Goal: Task Accomplishment & Management: Manage account settings

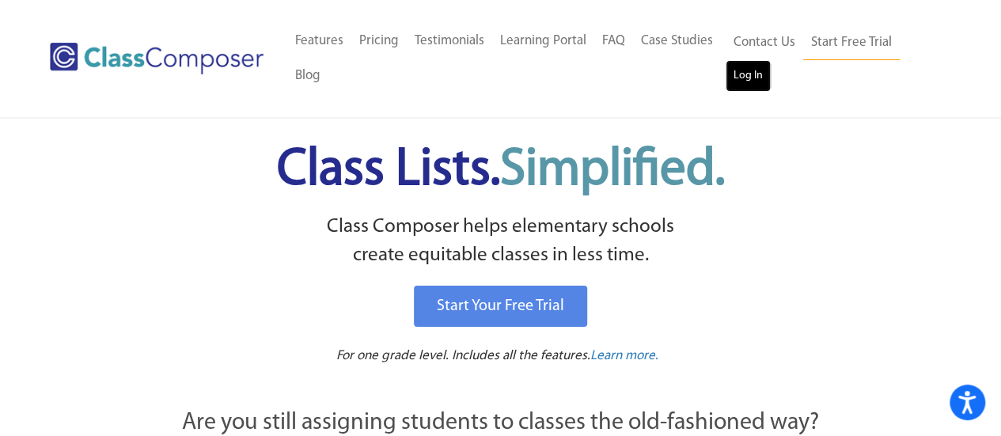
click at [755, 75] on link "Log In" at bounding box center [748, 76] width 45 height 32
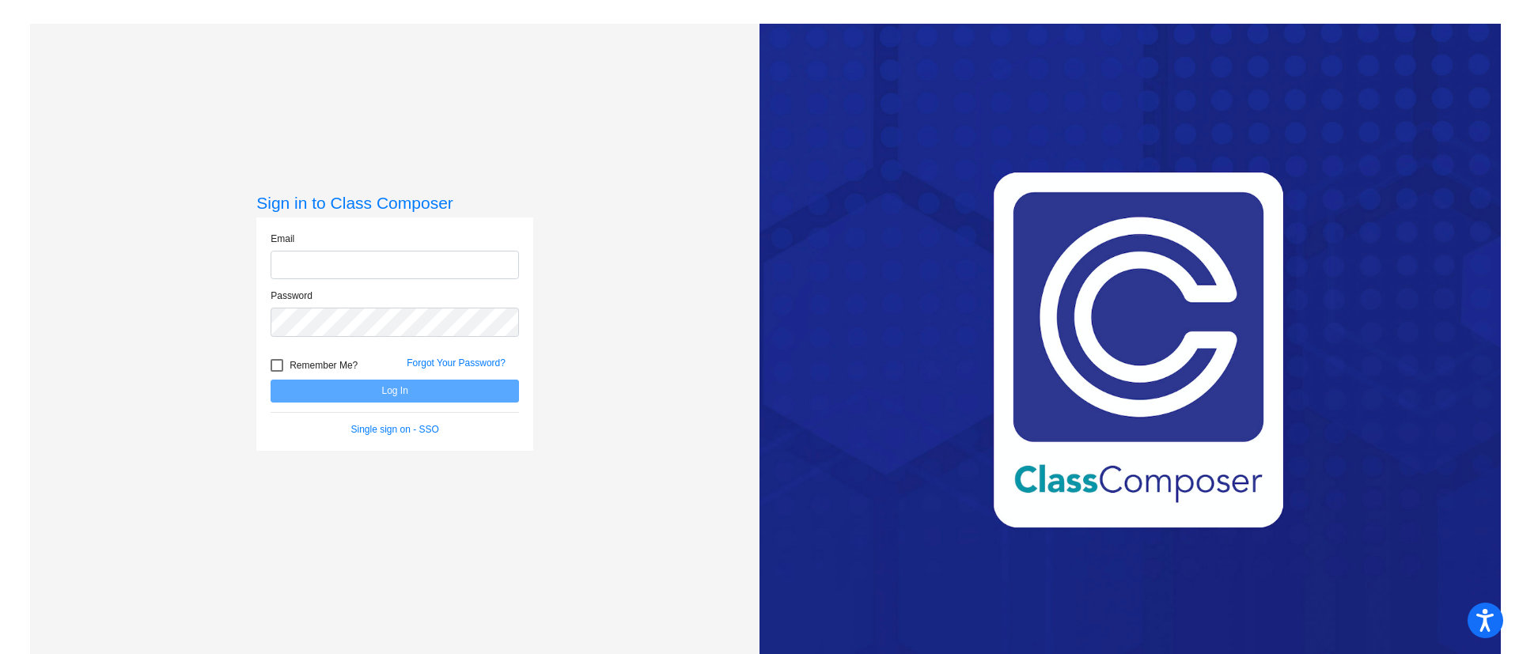
type input "[PERSON_NAME][EMAIL_ADDRESS][DOMAIN_NAME]"
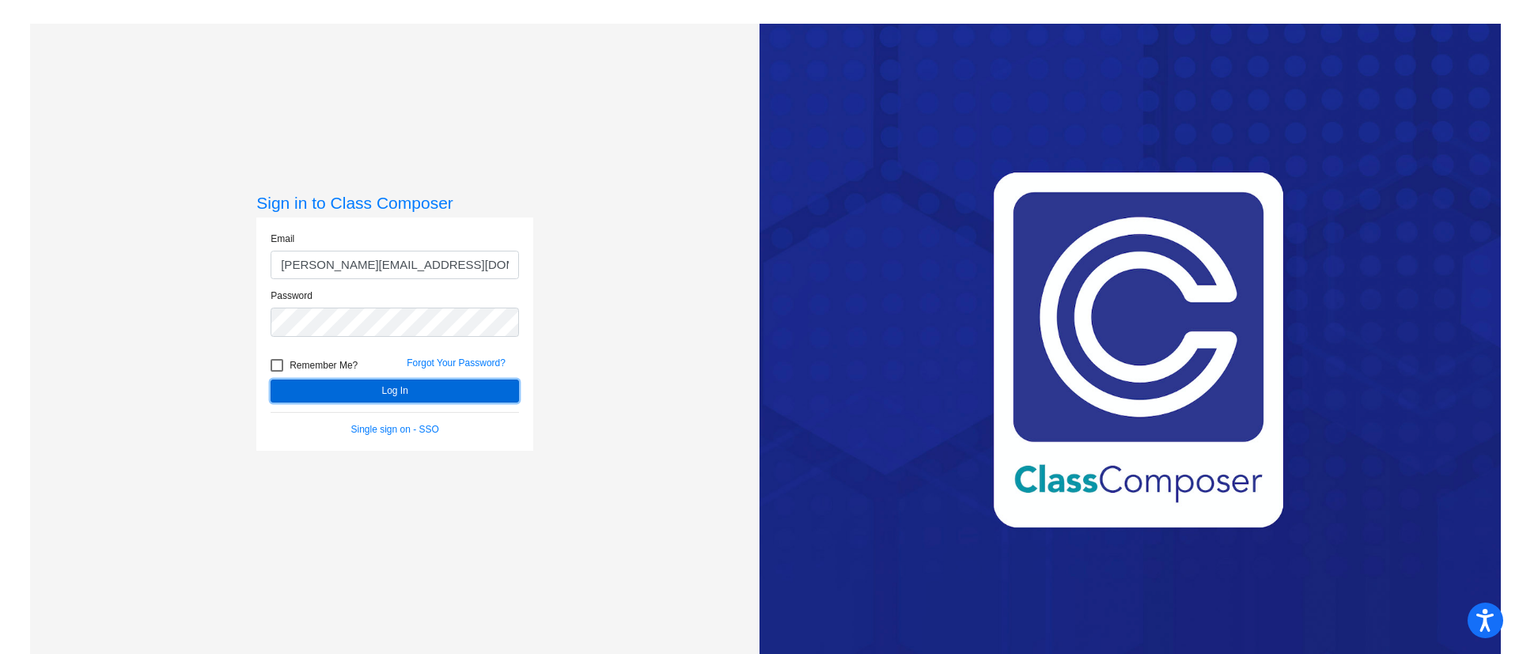
click at [486, 384] on button "Log In" at bounding box center [395, 391] width 248 height 23
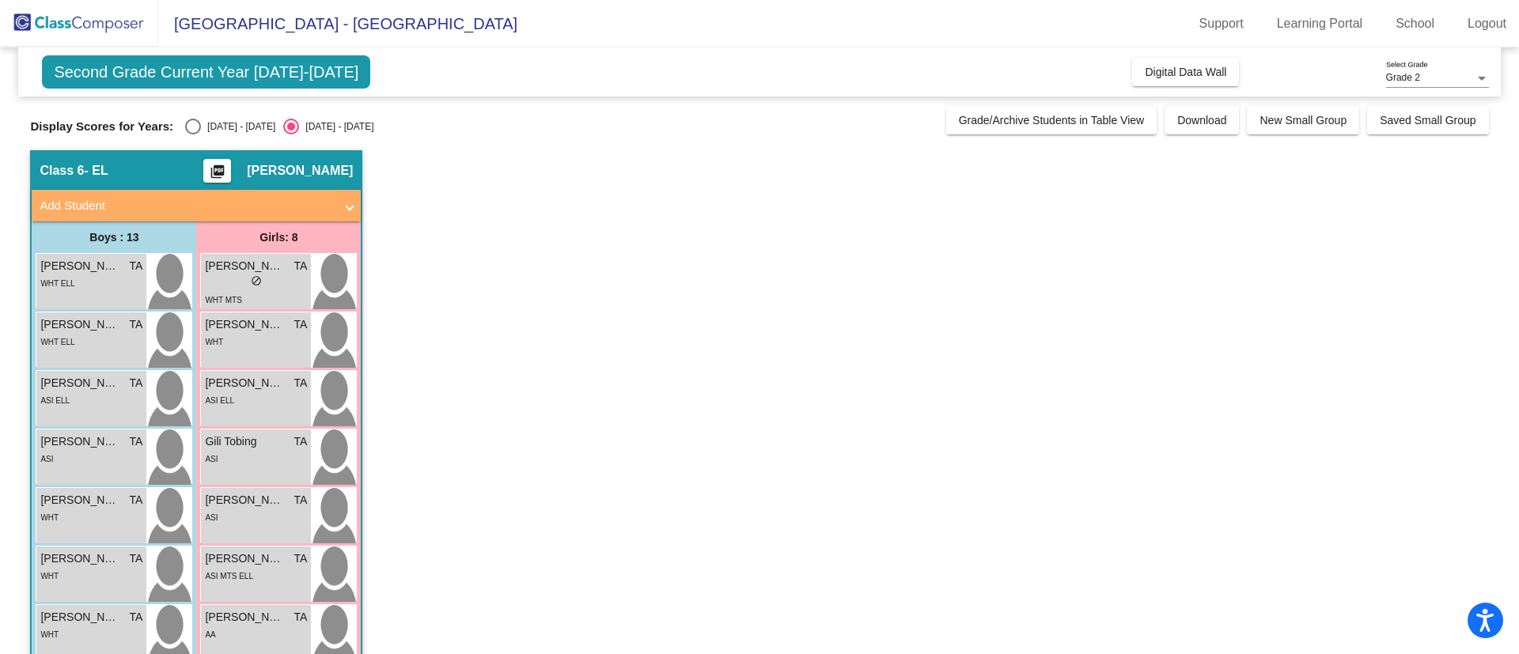
drag, startPoint x: 639, startPoint y: 256, endPoint x: 450, endPoint y: 295, distance: 193.2
click at [450, 295] on app-classroom "Class 6 - EL picture_as_pdf [PERSON_NAME] Add Student First Name Last Name Stud…" at bounding box center [759, 594] width 1458 height 889
click at [199, 127] on div "Select an option" at bounding box center [193, 127] width 16 height 16
click at [193, 135] on input "[DATE] - [DATE]" at bounding box center [192, 135] width 1 height 1
radio input "true"
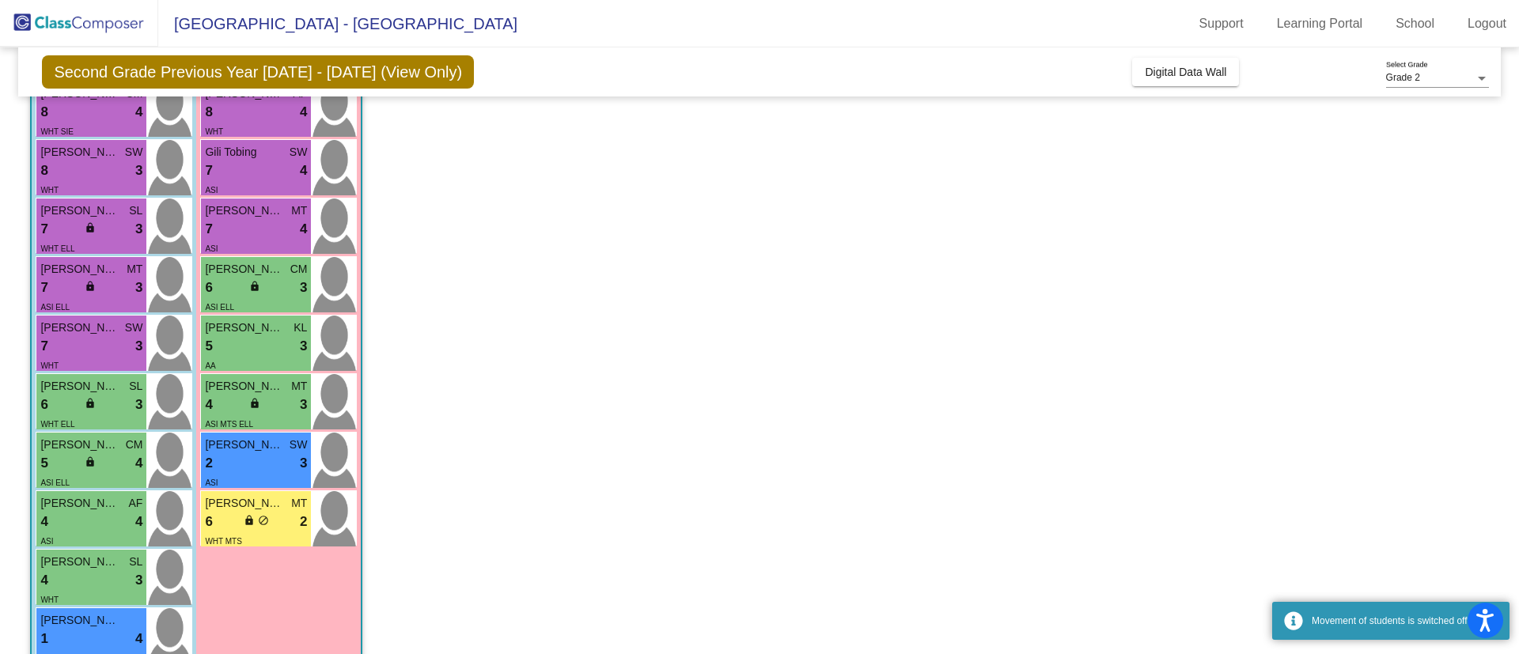
scroll to position [237, 0]
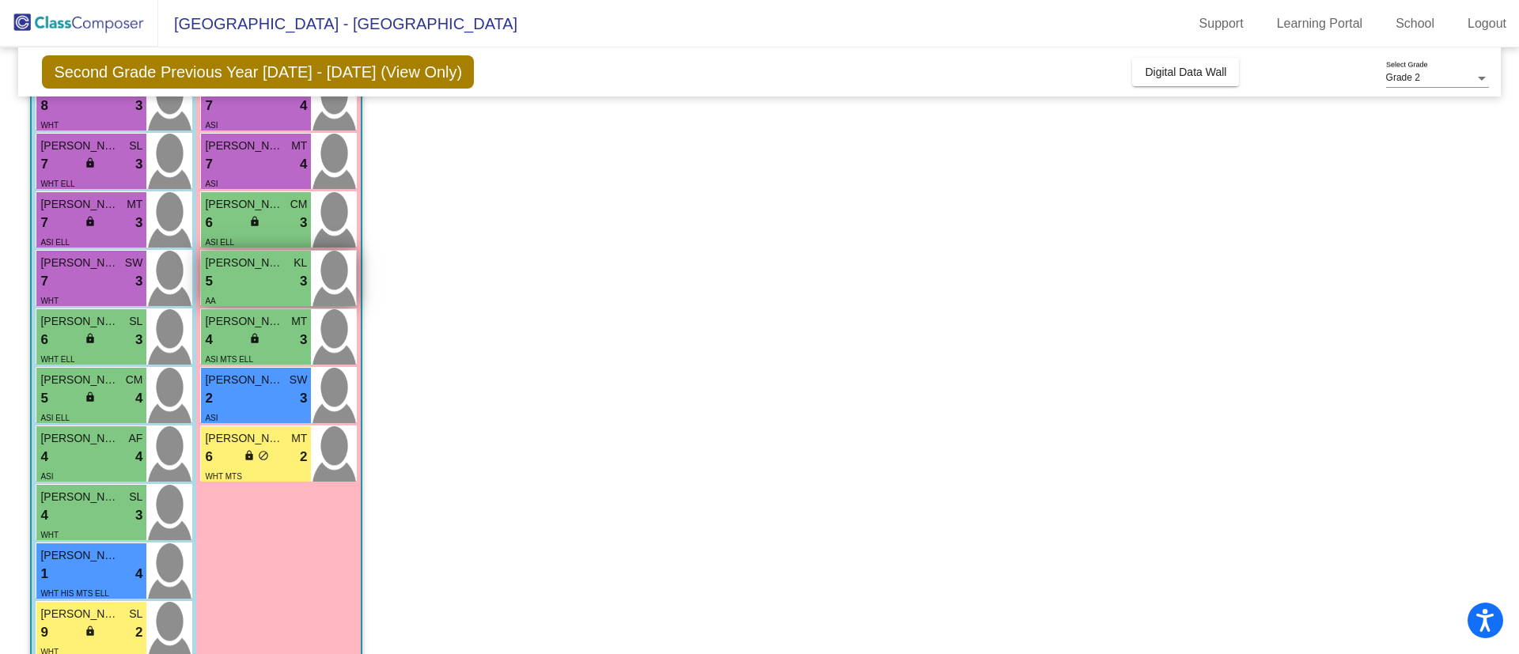
click at [279, 271] on div "5 lock do_not_disturb_alt 3" at bounding box center [256, 281] width 102 height 21
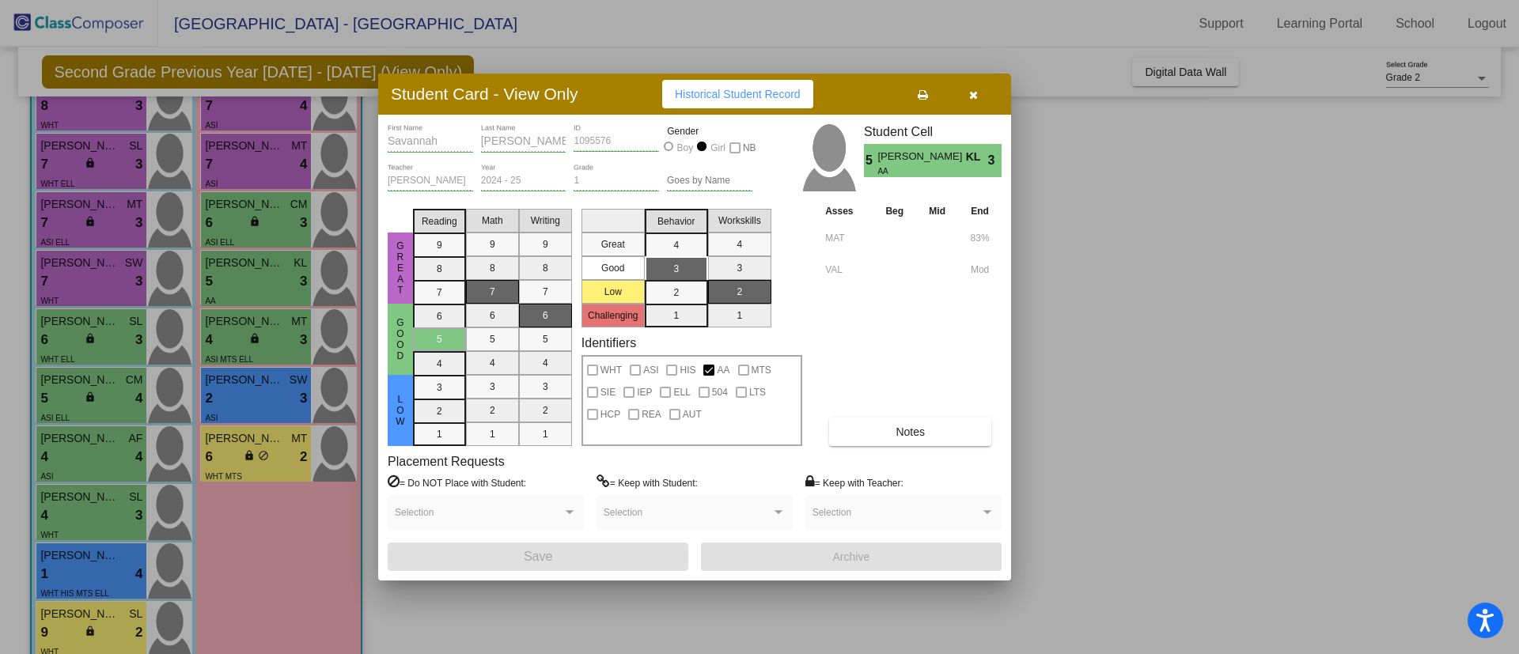
click at [986, 99] on button "button" at bounding box center [973, 94] width 51 height 28
